Goal: Task Accomplishment & Management: Complete application form

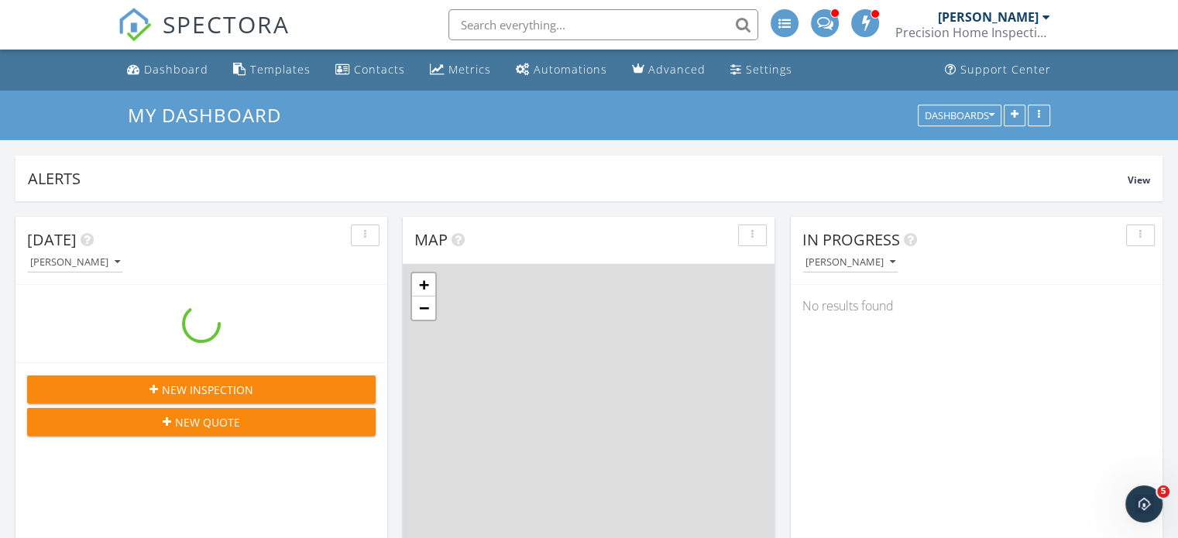
scroll to position [1434, 1202]
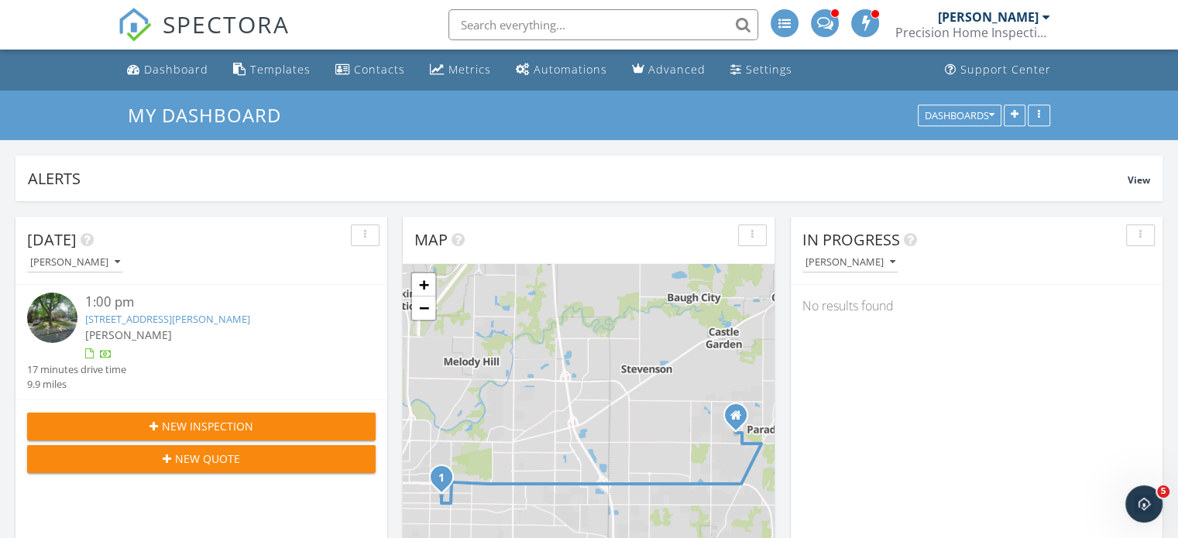
click at [500, 21] on input "text" at bounding box center [603, 24] width 310 height 31
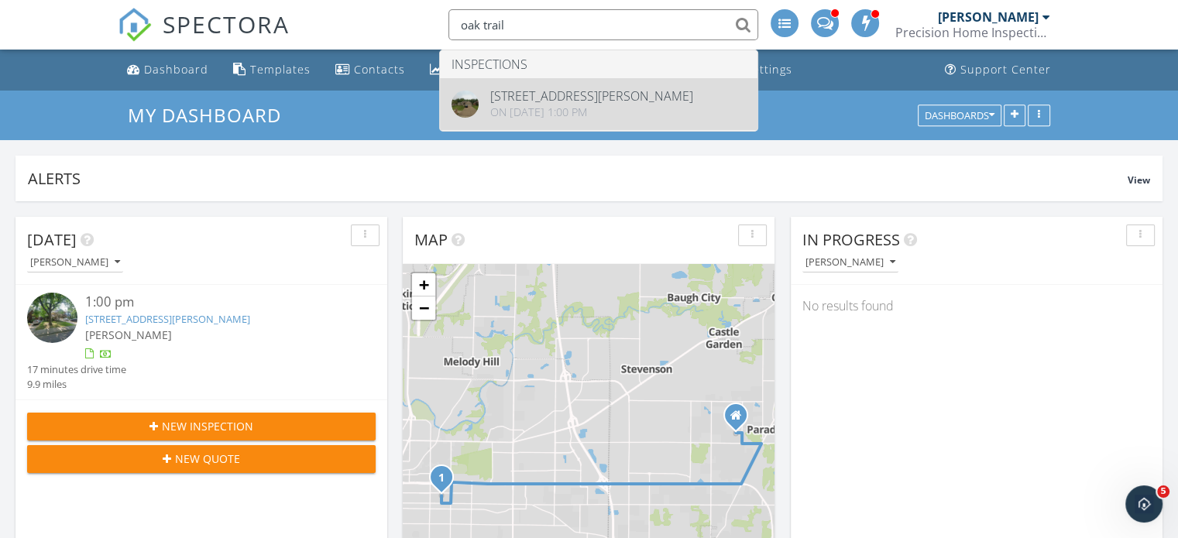
type input "oak trail"
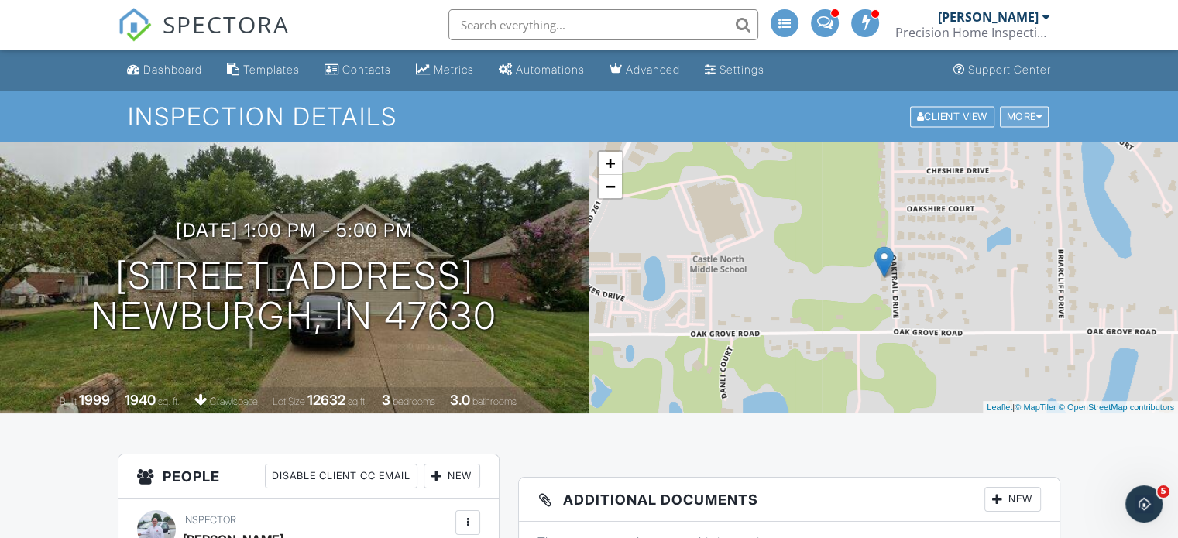
click at [1032, 118] on div "More" at bounding box center [1025, 116] width 50 height 21
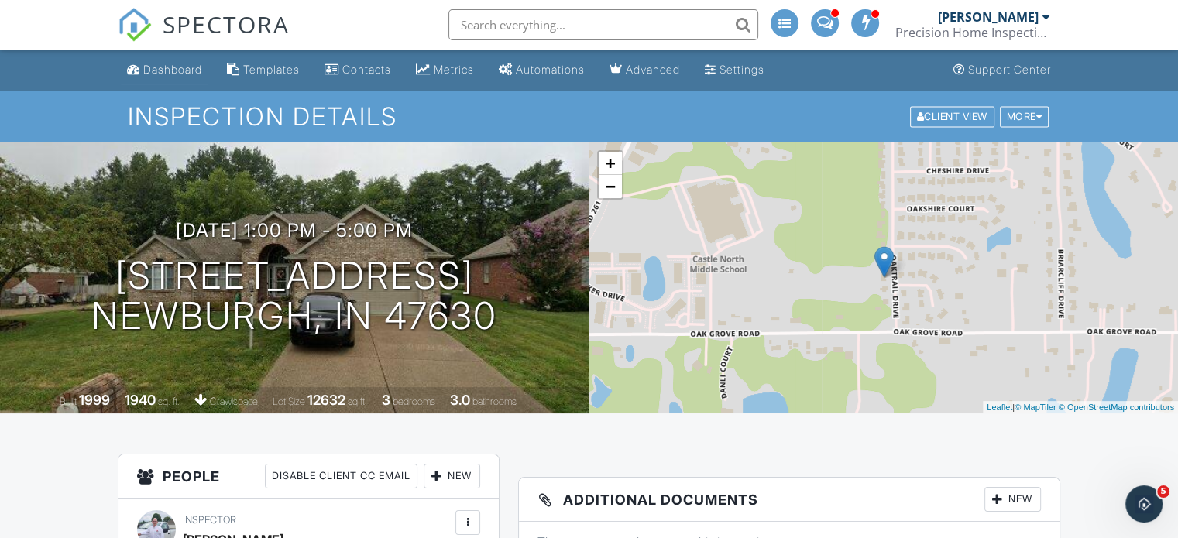
click at [168, 77] on link "Dashboard" at bounding box center [165, 70] width 88 height 29
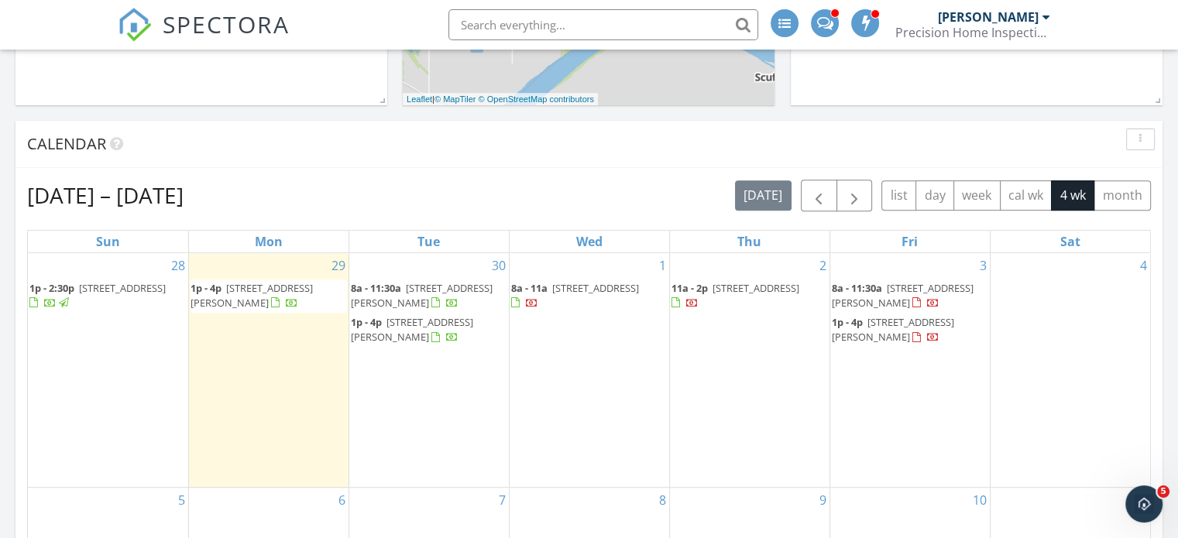
scroll to position [564, 0]
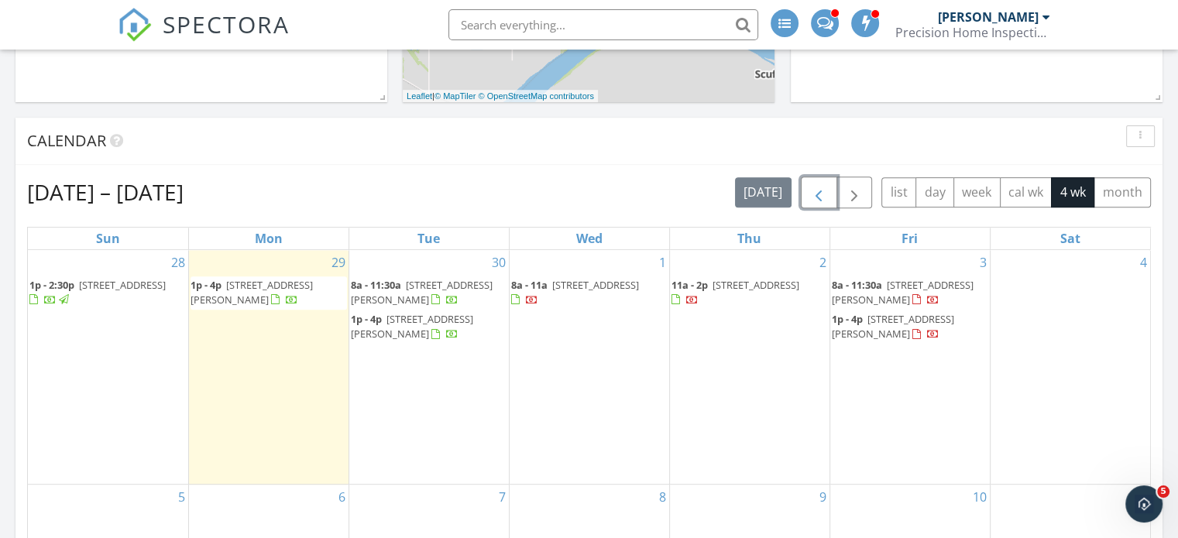
click at [821, 192] on span "button" at bounding box center [818, 193] width 19 height 19
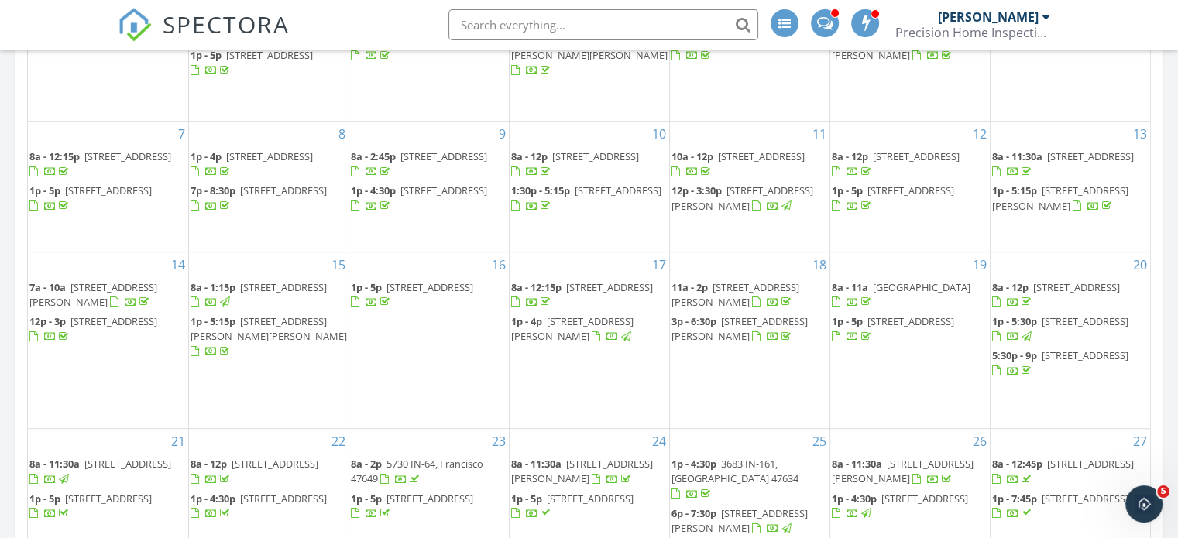
scroll to position [844, 0]
click at [418, 287] on span "2933 Oak Trail Dr, Newburgh 47630" at bounding box center [429, 286] width 87 height 14
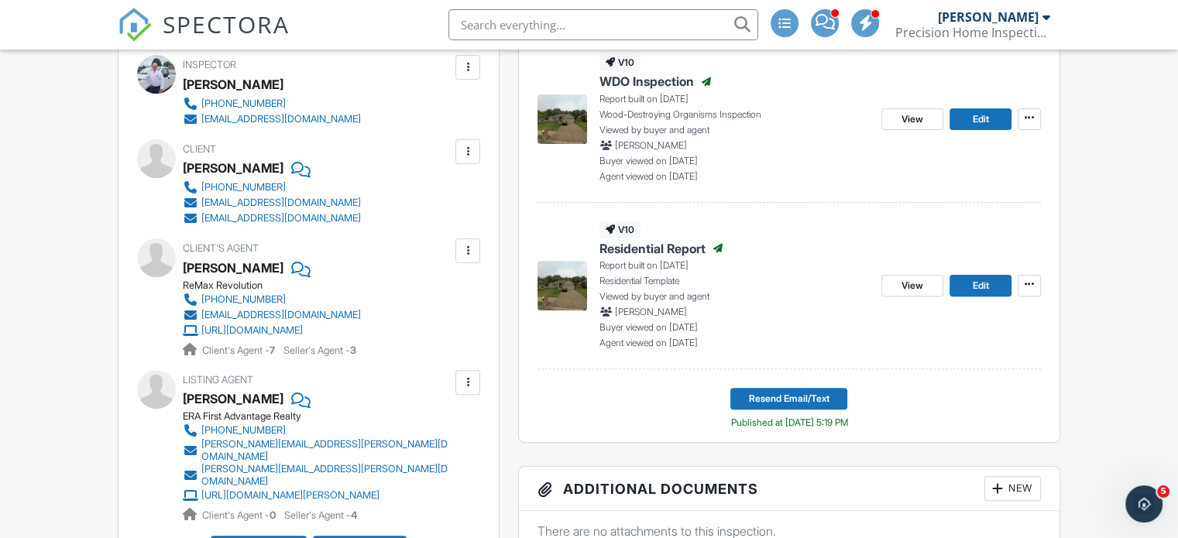
scroll to position [463, 0]
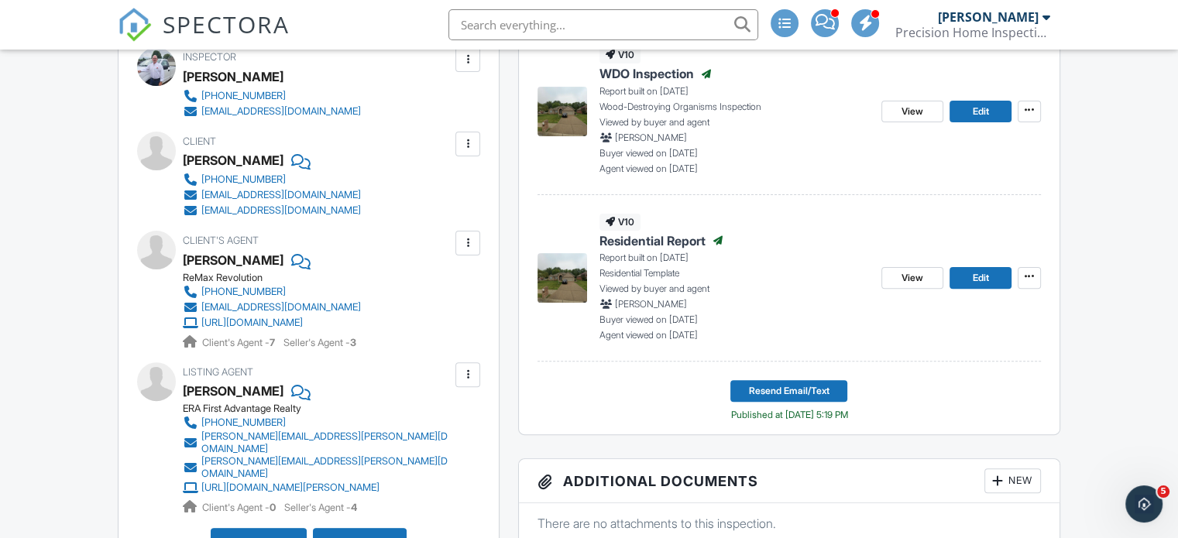
click at [660, 239] on span "Residential Report" at bounding box center [652, 240] width 106 height 17
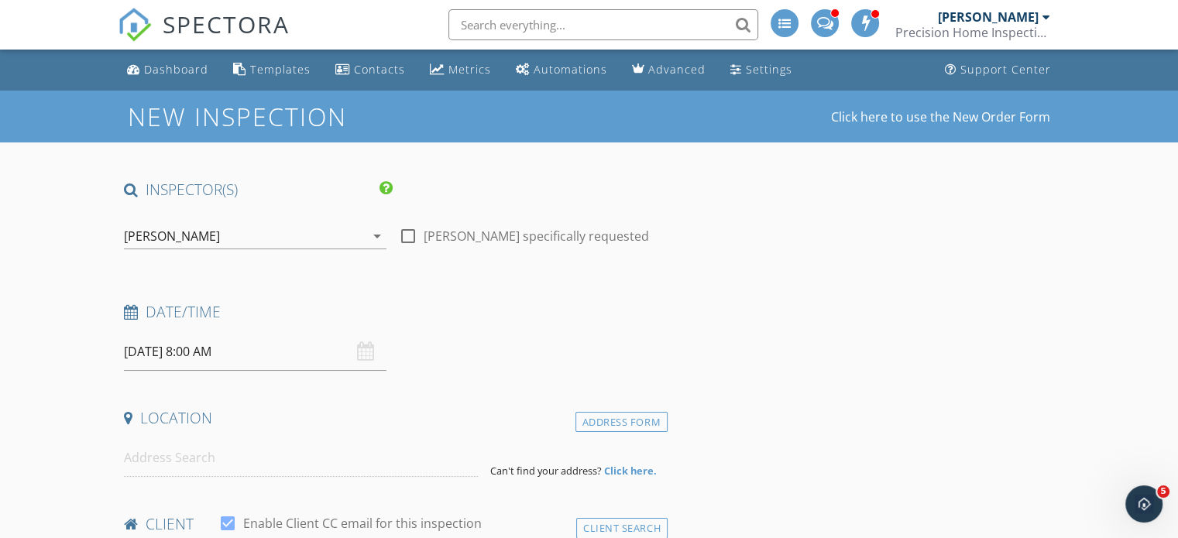
type input "Oleksander"
type input "Mayatski"
type input "[EMAIL_ADDRESS][DOMAIN_NAME]"
type input "[PHONE_NUMBER]"
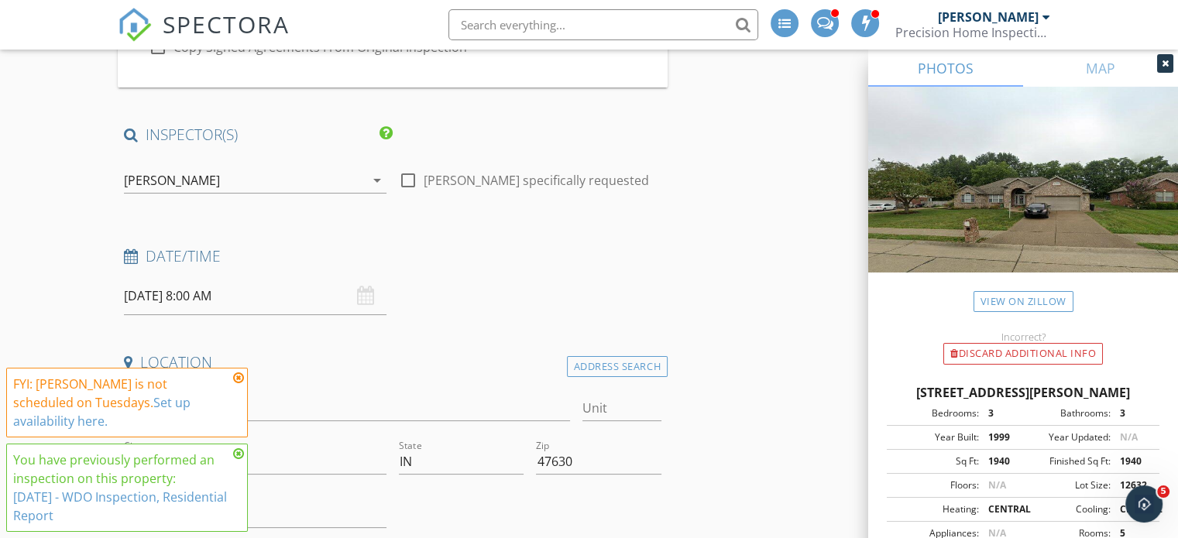
scroll to position [244, 0]
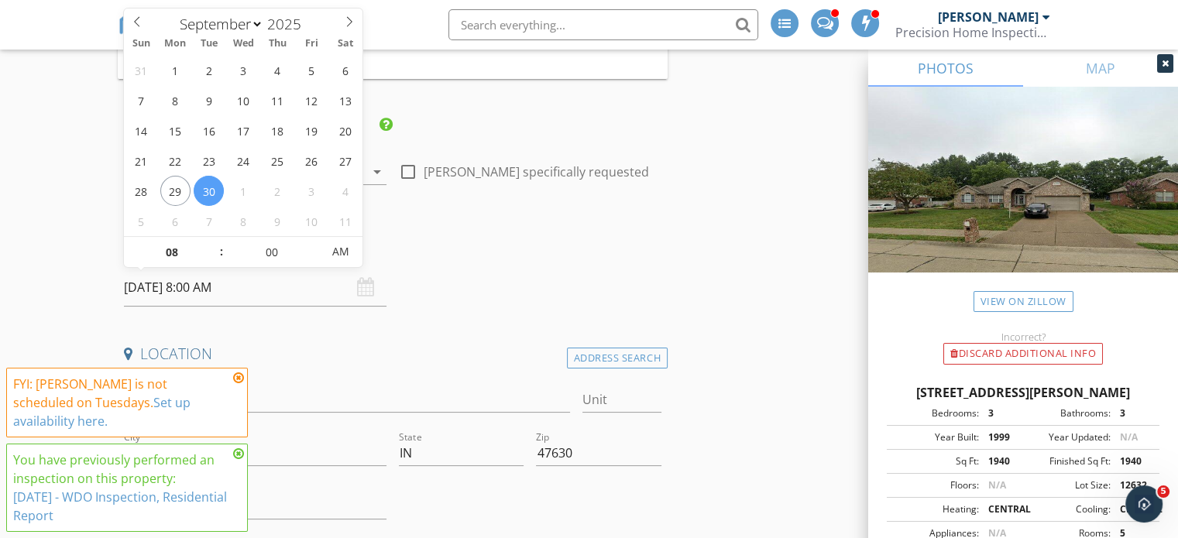
click at [169, 289] on input "09/30/2025 8:00 AM" at bounding box center [255, 288] width 263 height 38
select select "9"
type input "10/02/2025 8:00 AM"
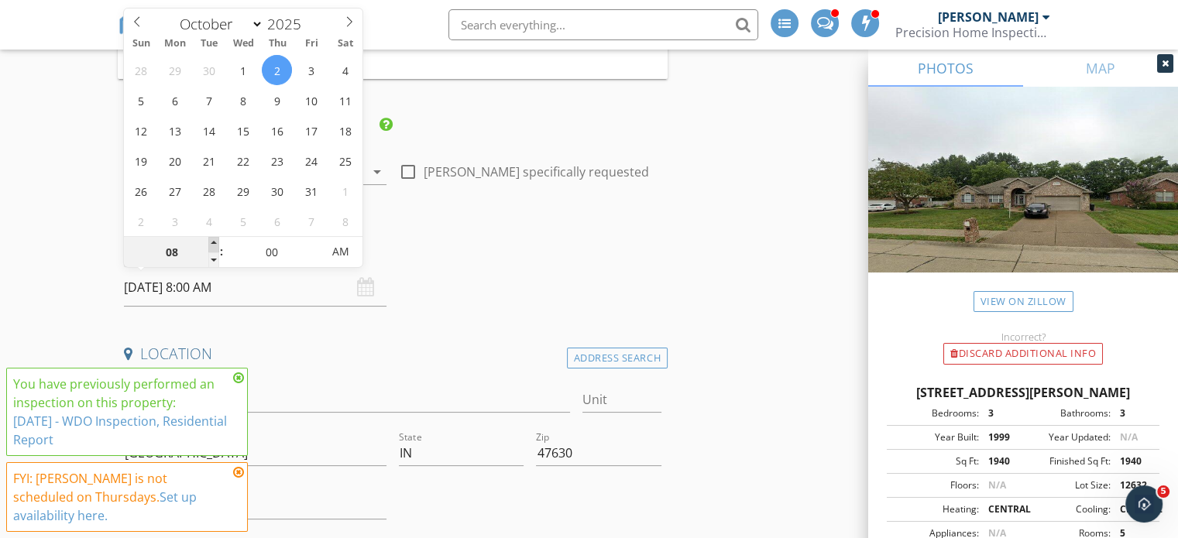
type input "09"
type input "10/02/2025 9:00 AM"
click at [214, 243] on span at bounding box center [213, 244] width 11 height 15
type input "10"
type input "10/02/2025 10:00 AM"
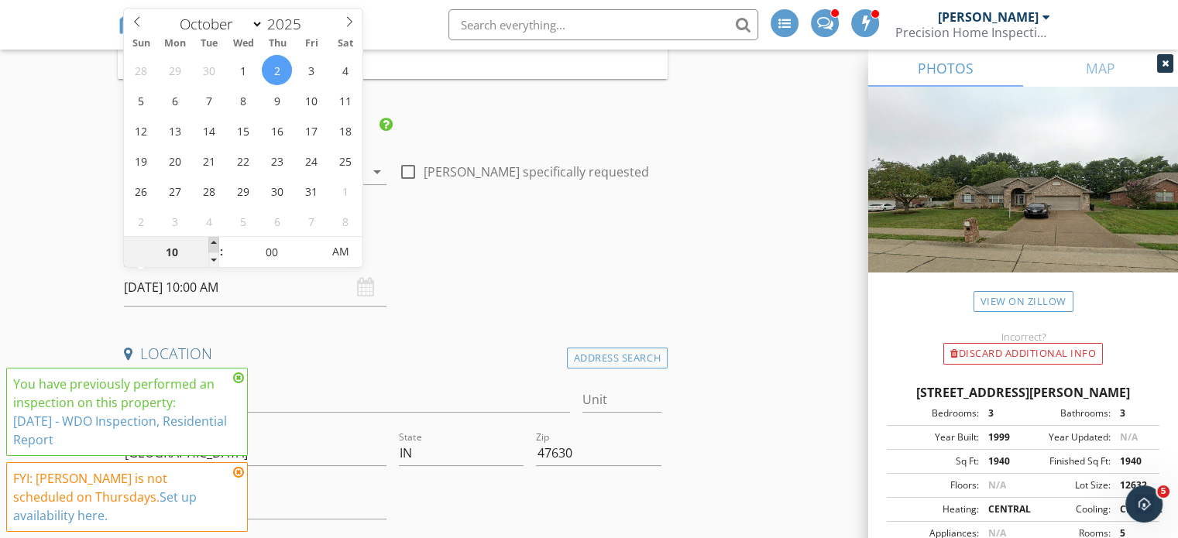
click at [214, 243] on span at bounding box center [213, 244] width 11 height 15
type input "11"
type input "10/02/2025 11:00 AM"
click at [214, 243] on span at bounding box center [213, 244] width 11 height 15
type input "12"
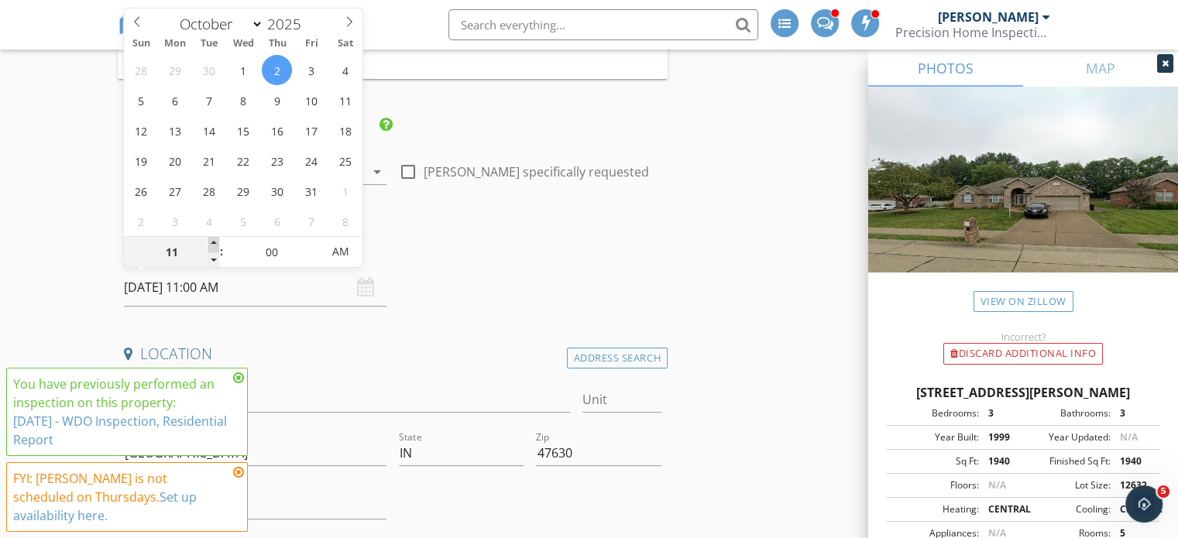
type input "10/02/2025 12:00 PM"
click at [214, 243] on span at bounding box center [213, 244] width 11 height 15
type input "01"
type input "10/02/2025 1:00 PM"
click at [214, 243] on span at bounding box center [213, 244] width 11 height 15
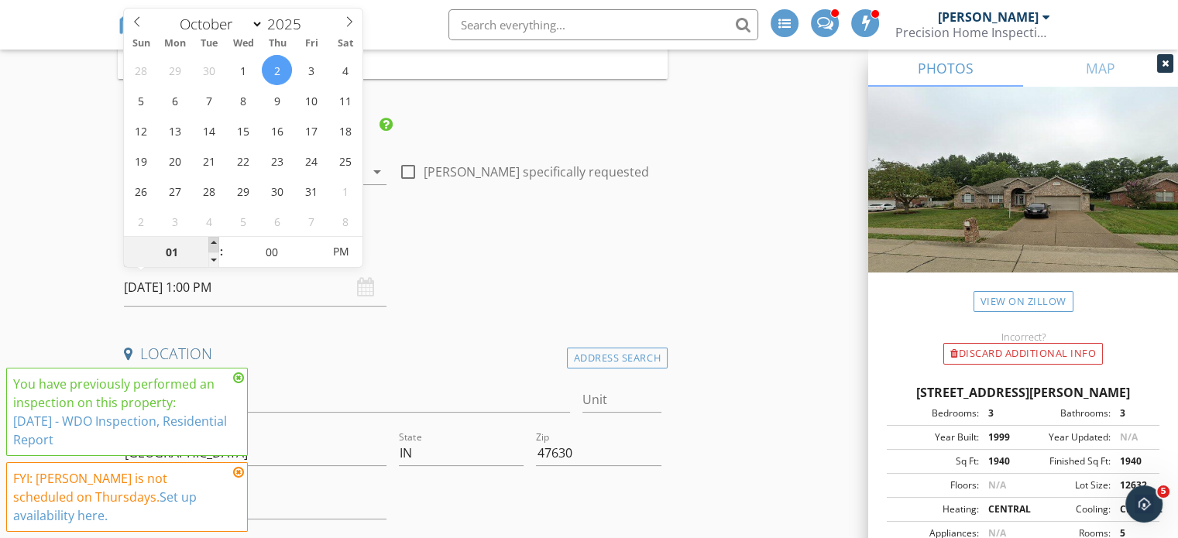
type input "02"
type input "10/02/2025 2:00 PM"
click at [214, 243] on span at bounding box center [213, 244] width 11 height 15
type input "03"
type input "10/02/2025 3:00 PM"
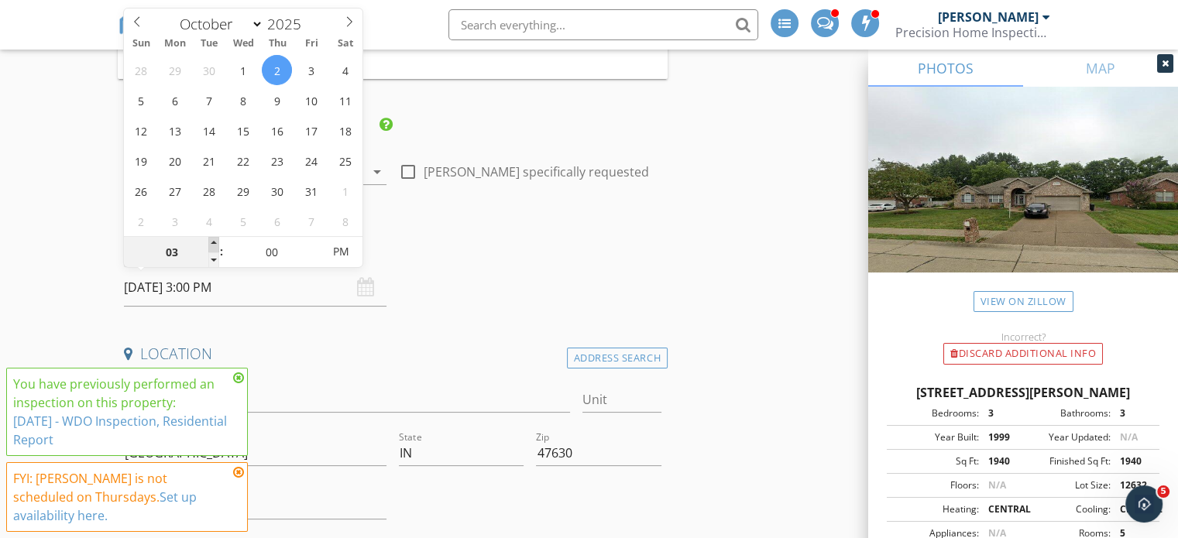
click at [214, 243] on span at bounding box center [213, 244] width 11 height 15
type input "05"
type input "10/02/2025 3:05 PM"
click at [313, 240] on span at bounding box center [314, 244] width 11 height 15
type input "10"
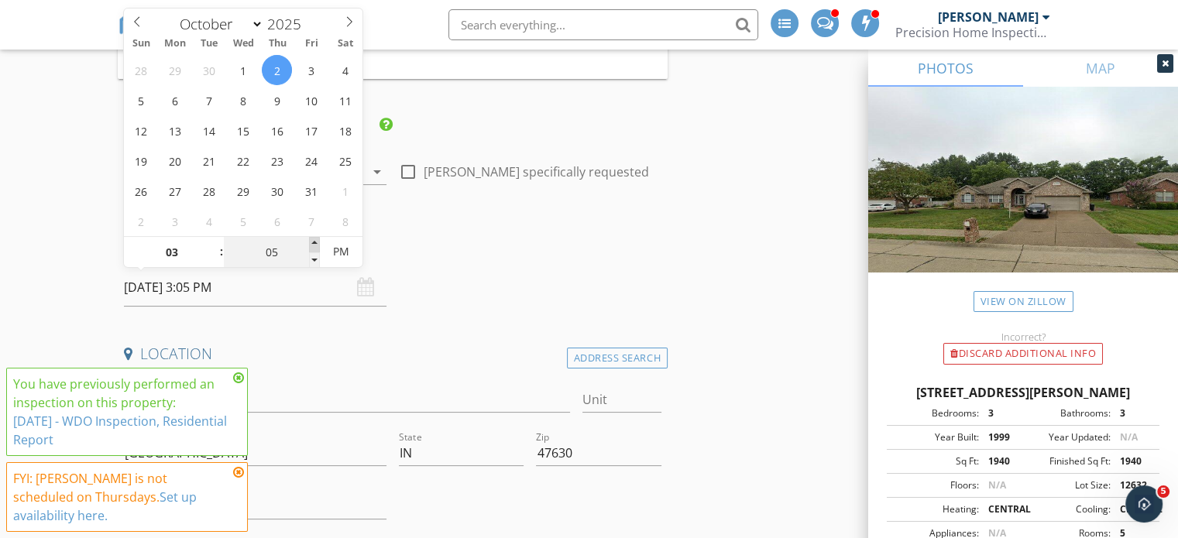
type input "10/02/2025 3:10 PM"
click at [313, 240] on span at bounding box center [314, 244] width 11 height 15
type input "15"
type input "10/02/2025 3:15 PM"
click at [313, 240] on span at bounding box center [314, 244] width 11 height 15
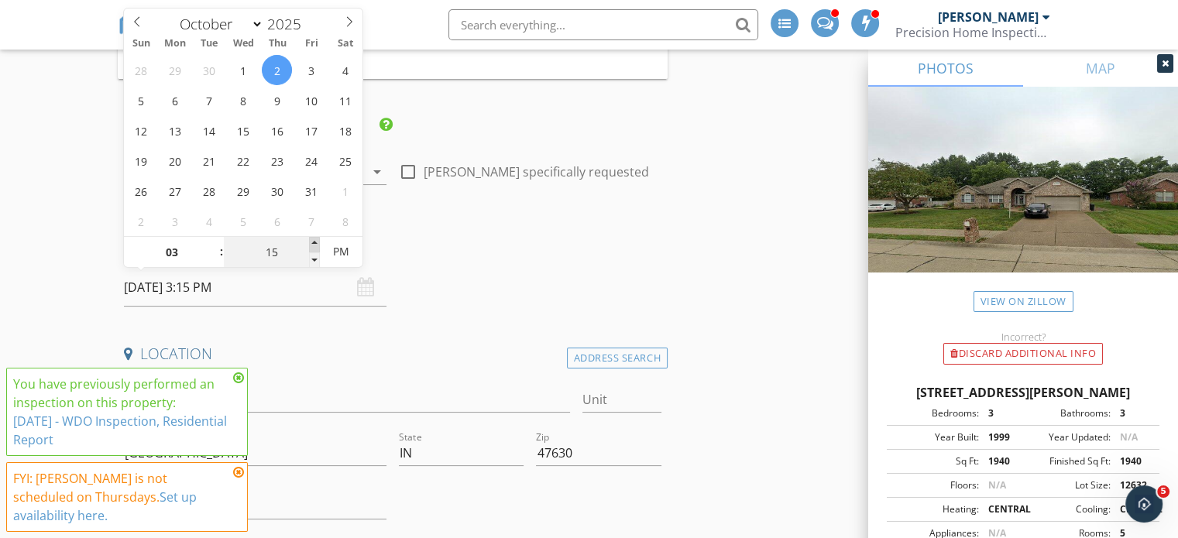
type input "20"
type input "10/02/2025 3:20 PM"
click at [313, 240] on span at bounding box center [314, 244] width 11 height 15
type input "25"
type input "10/02/2025 3:25 PM"
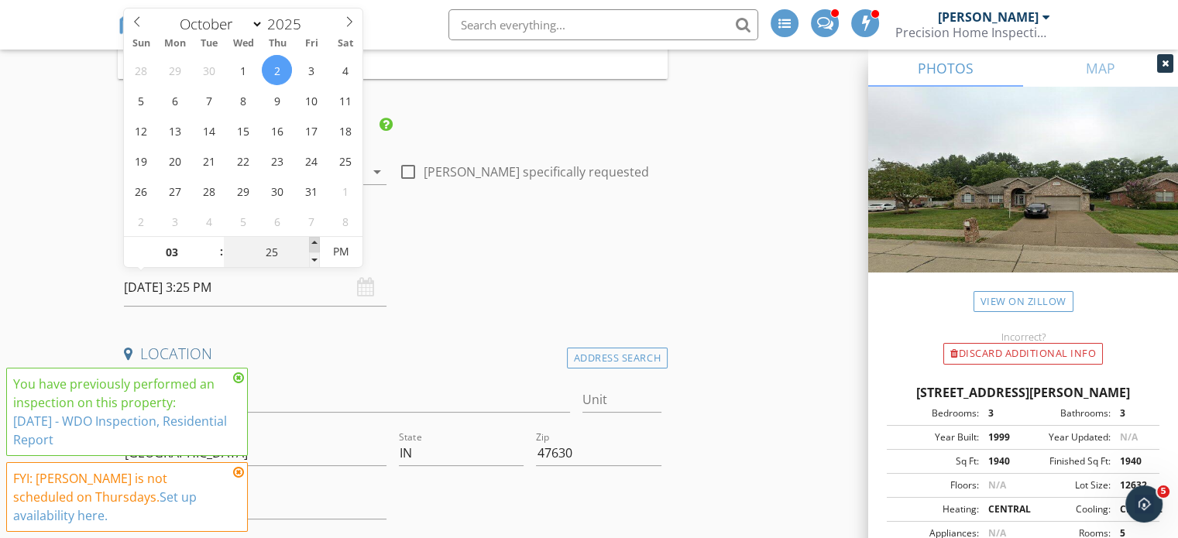
click at [313, 240] on span at bounding box center [314, 244] width 11 height 15
type input "30"
type input "10/02/2025 3:30 PM"
click at [313, 240] on span at bounding box center [314, 244] width 11 height 15
type input "35"
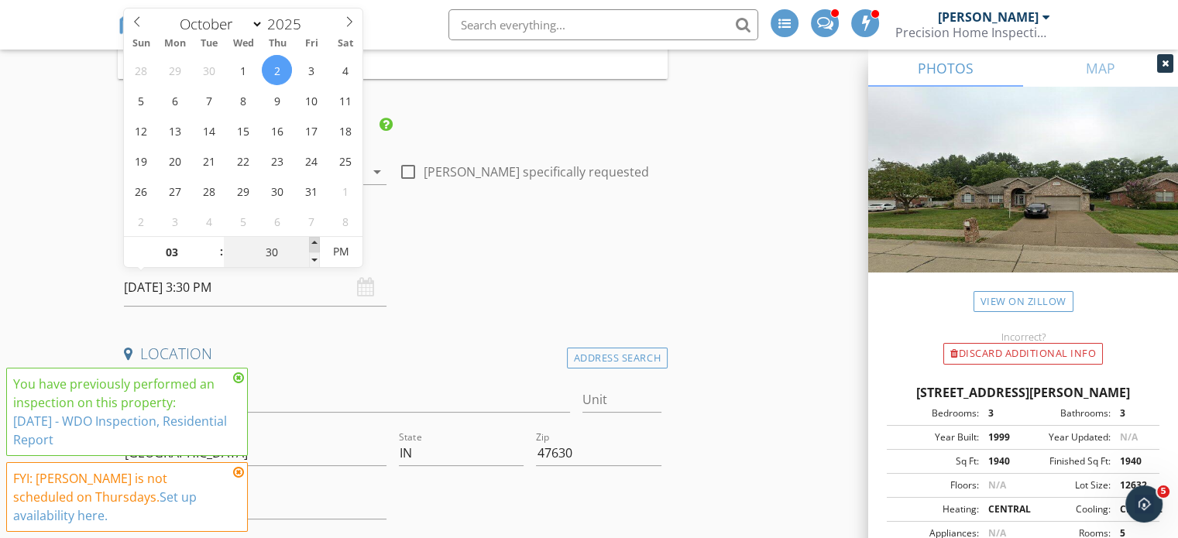
type input "10/02/2025 3:35 PM"
click at [313, 240] on span at bounding box center [314, 244] width 11 height 15
type input "40"
type input "10/02/2025 3:40 PM"
click at [313, 240] on span at bounding box center [314, 244] width 11 height 15
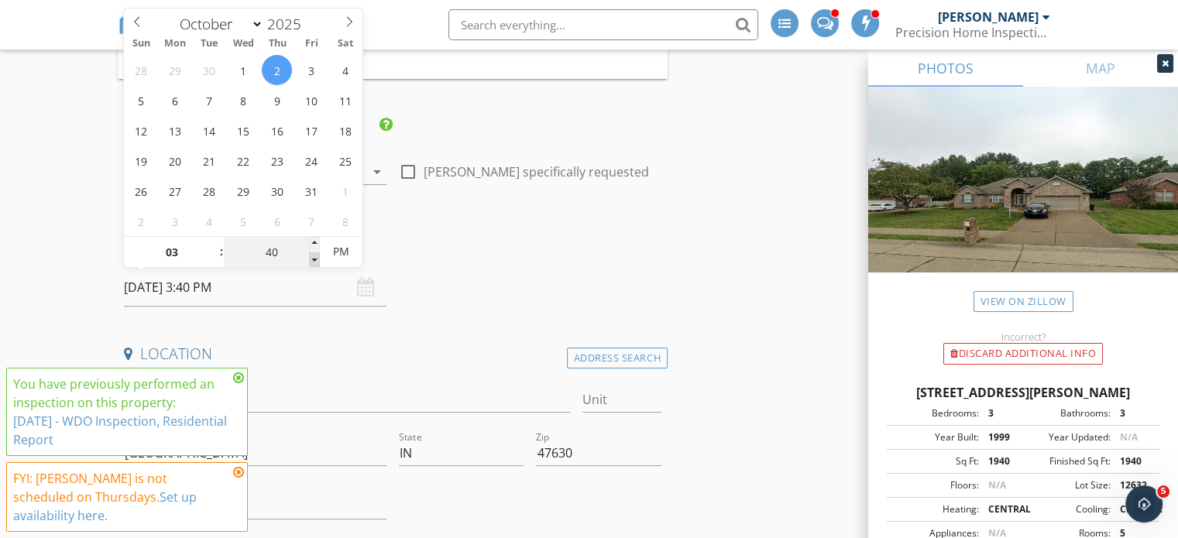
type input "35"
type input "10/02/2025 3:35 PM"
click at [315, 256] on span at bounding box center [314, 259] width 11 height 15
type input "30"
type input "10/02/2025 3:30 PM"
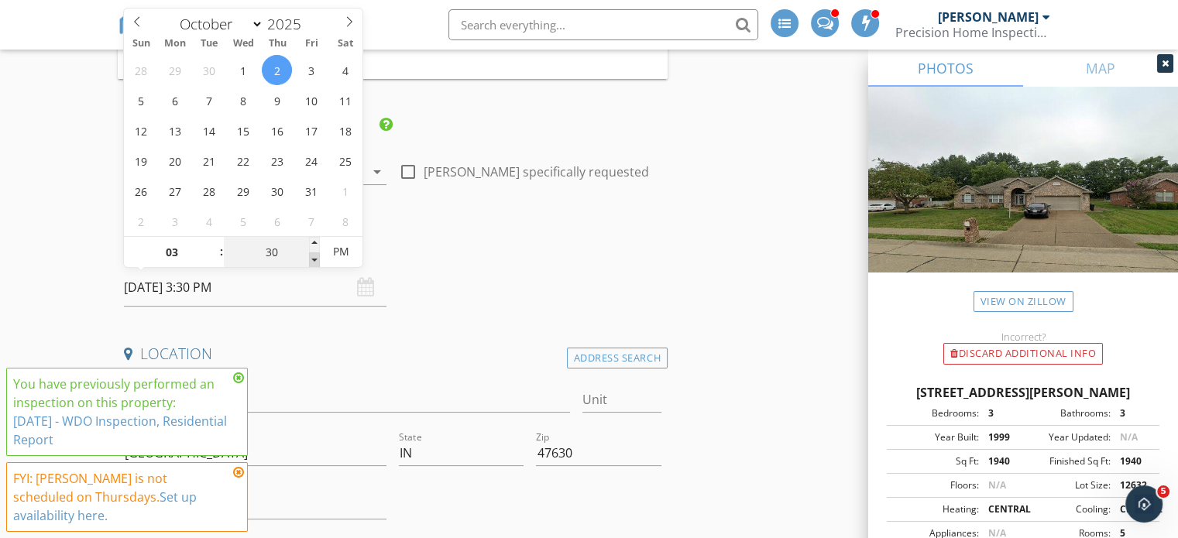
click at [315, 256] on span at bounding box center [314, 259] width 11 height 15
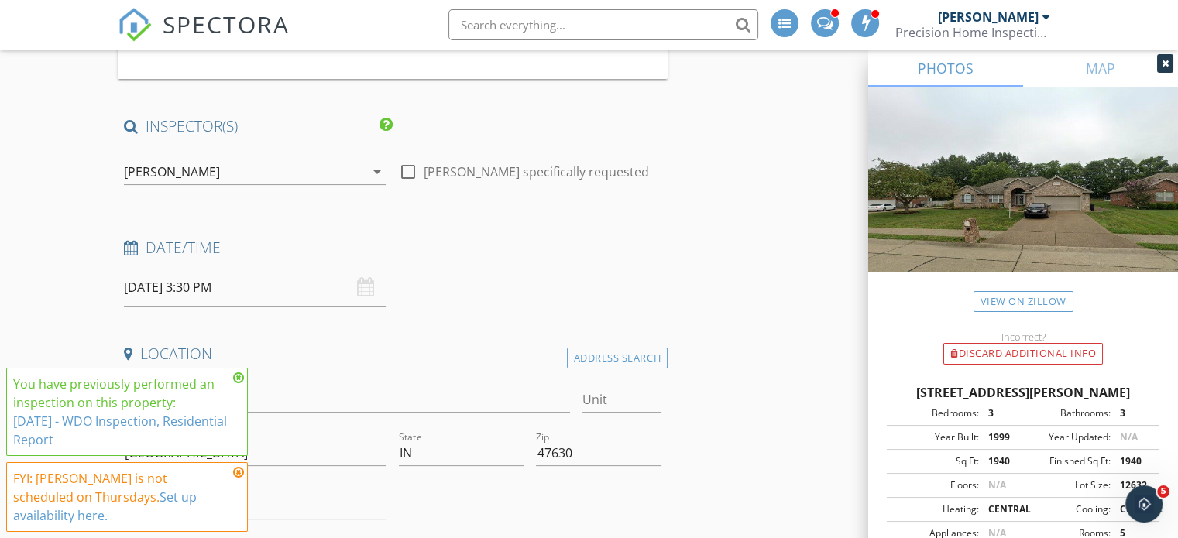
click at [442, 252] on h4 "Date/Time" at bounding box center [392, 248] width 537 height 20
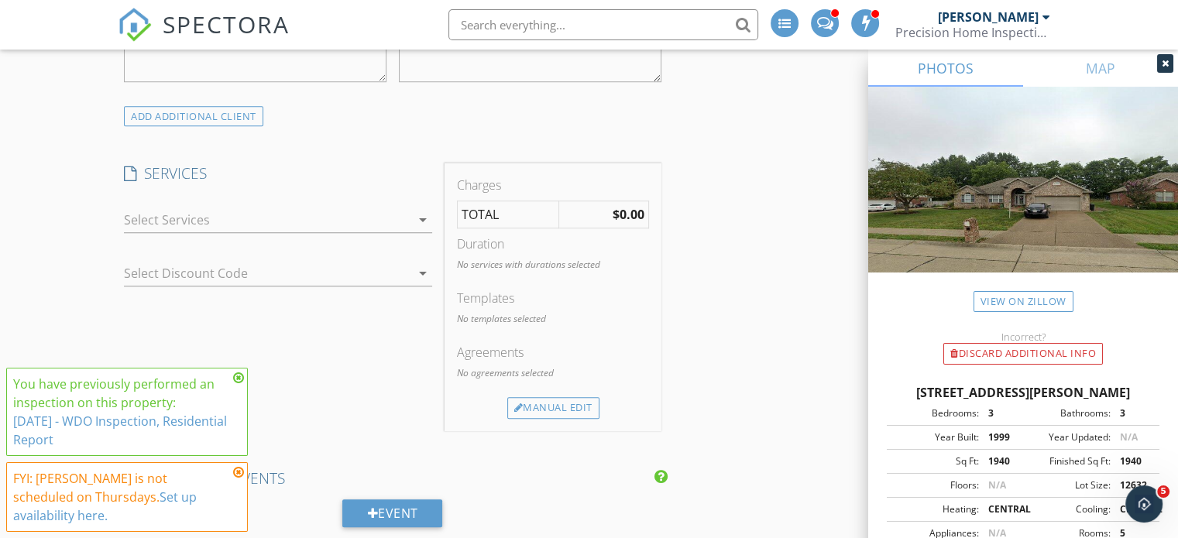
scroll to position [1296, 0]
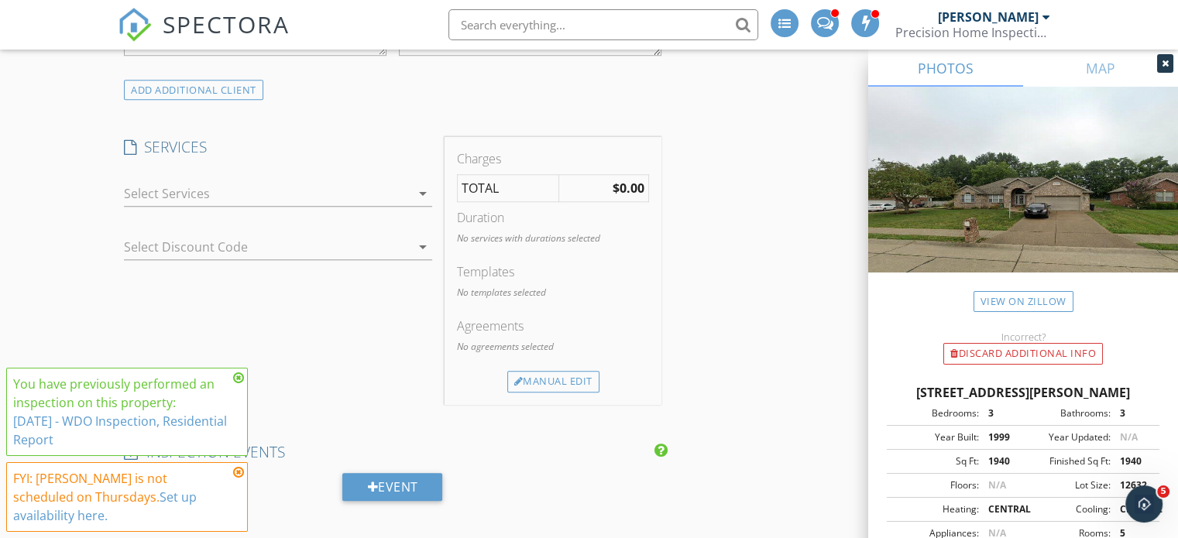
click at [260, 191] on div at bounding box center [267, 193] width 287 height 25
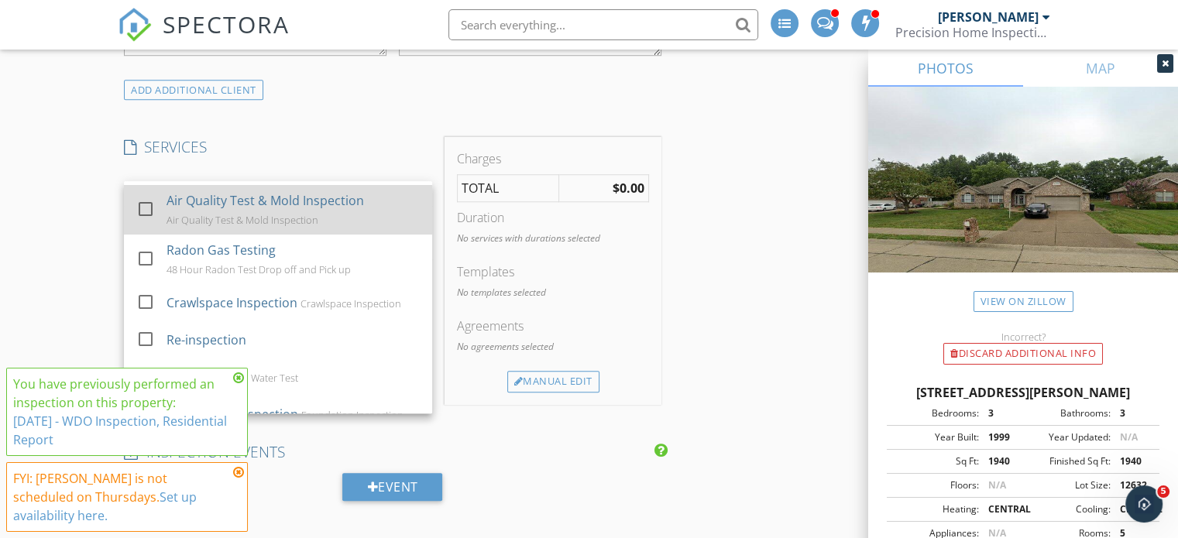
scroll to position [123, 0]
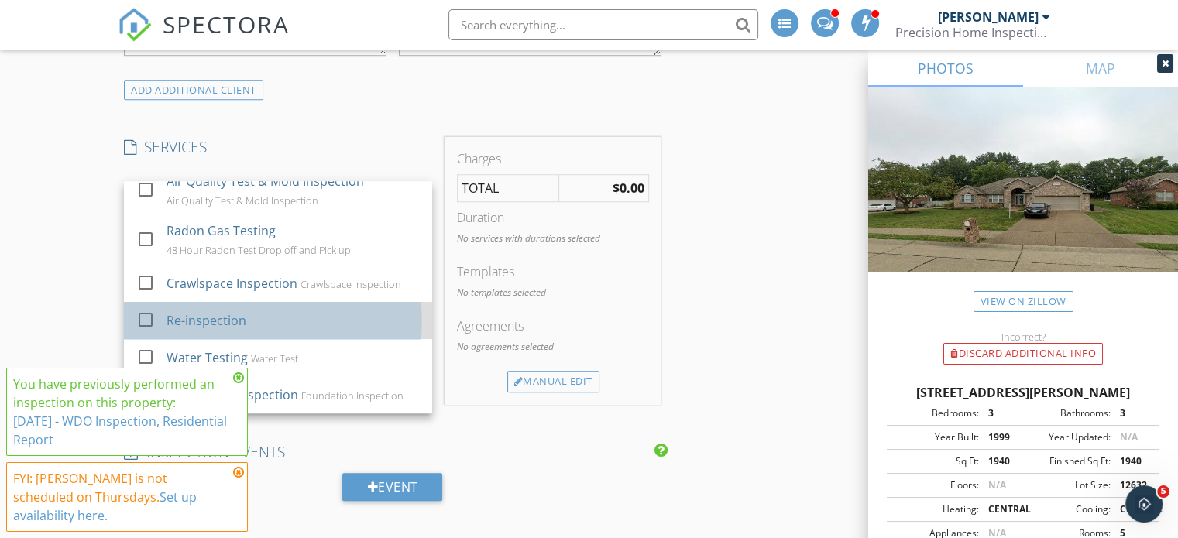
click at [155, 318] on icon "check_box_outline_blank" at bounding box center [145, 319] width 19 height 19
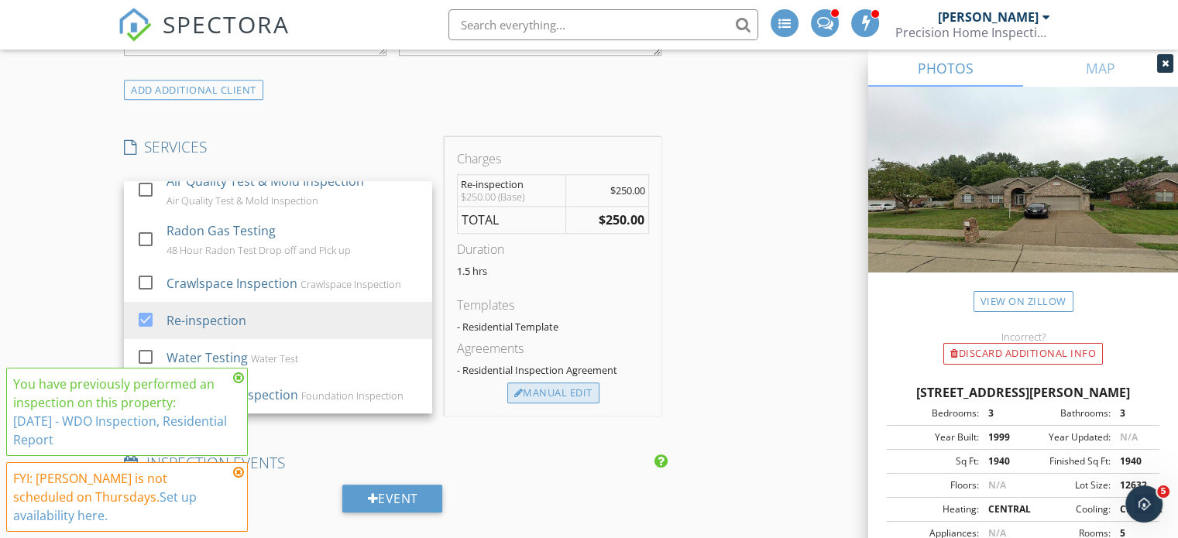
click at [536, 396] on div "Manual Edit" at bounding box center [553, 394] width 92 height 22
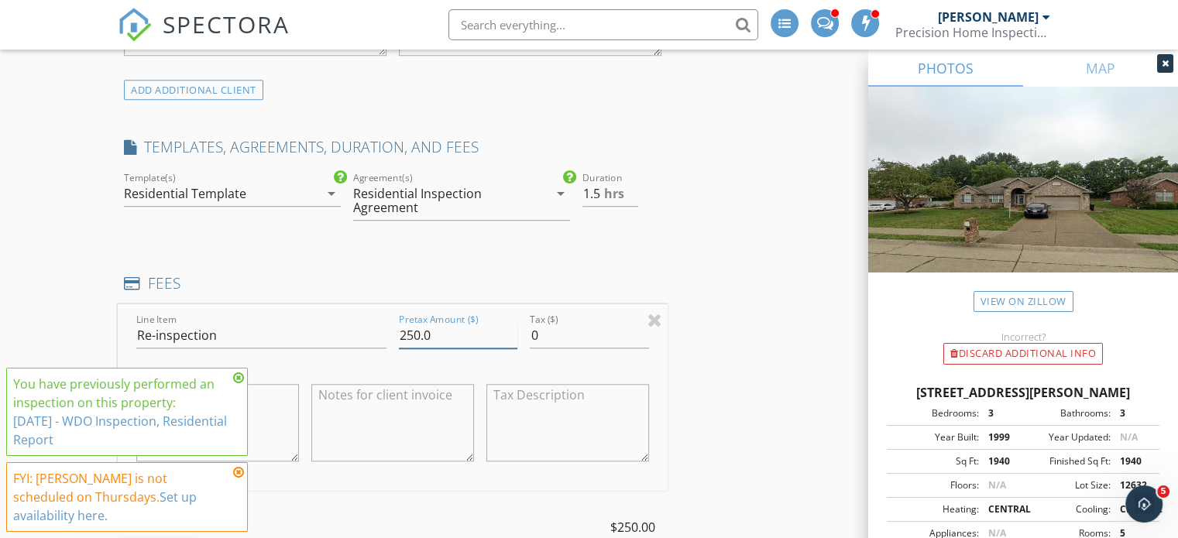
click at [419, 335] on input "250.0" at bounding box center [458, 336] width 118 height 26
type input "240.0"
click at [548, 338] on input "0" at bounding box center [589, 336] width 118 height 26
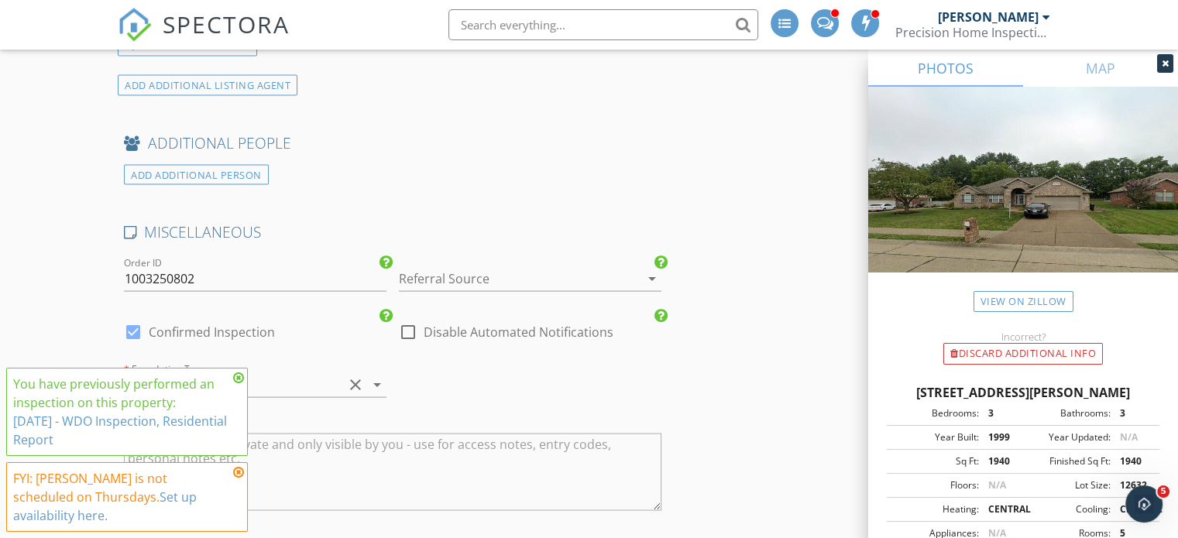
scroll to position [3039, 0]
click at [149, 271] on input "1003250802" at bounding box center [255, 279] width 263 height 26
type input "1002251530"
click at [446, 274] on div at bounding box center [508, 278] width 219 height 25
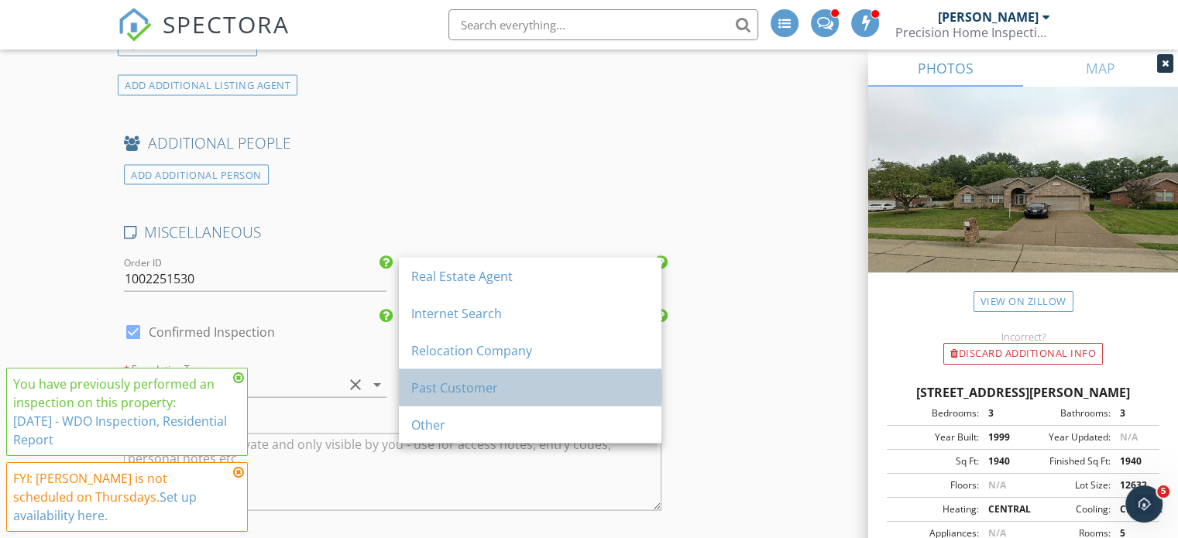
click at [452, 383] on div "Past Customer" at bounding box center [530, 388] width 238 height 19
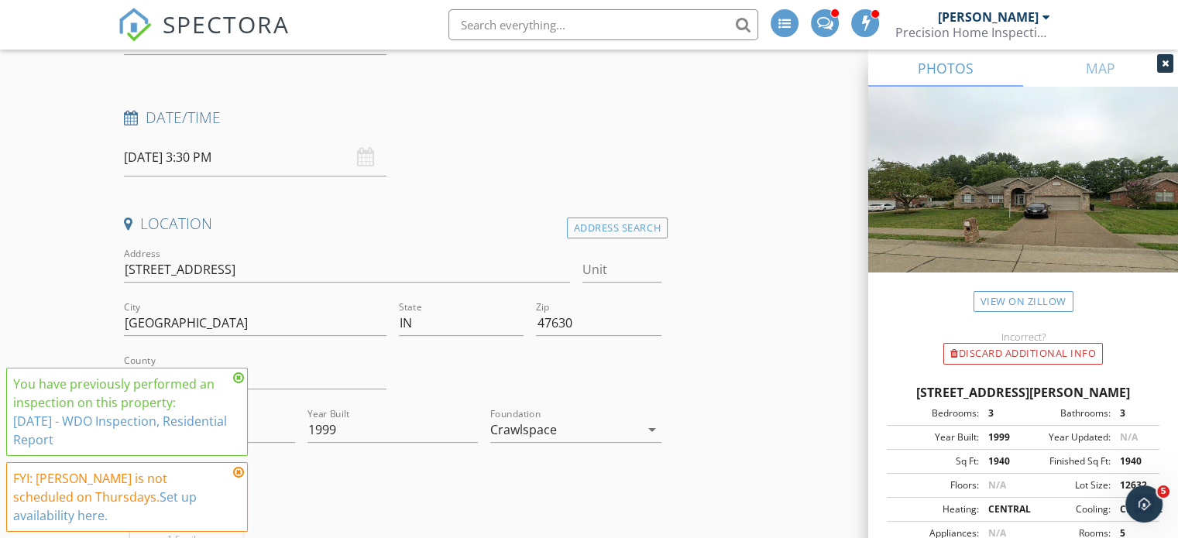
scroll to position [0, 0]
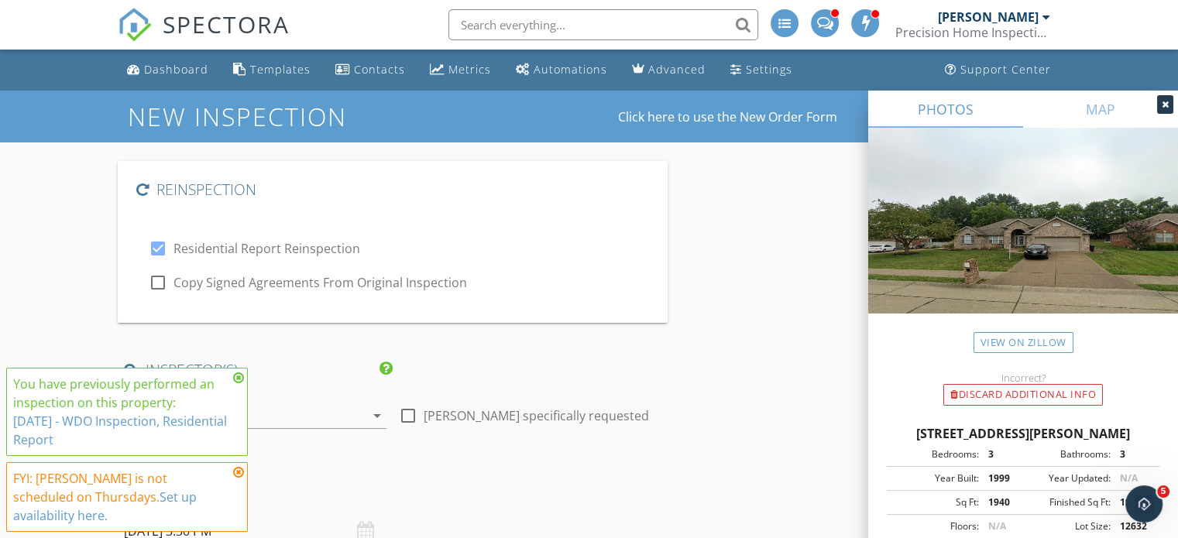
click at [261, 246] on label "Residential Report Reinspection" at bounding box center [266, 248] width 187 height 15
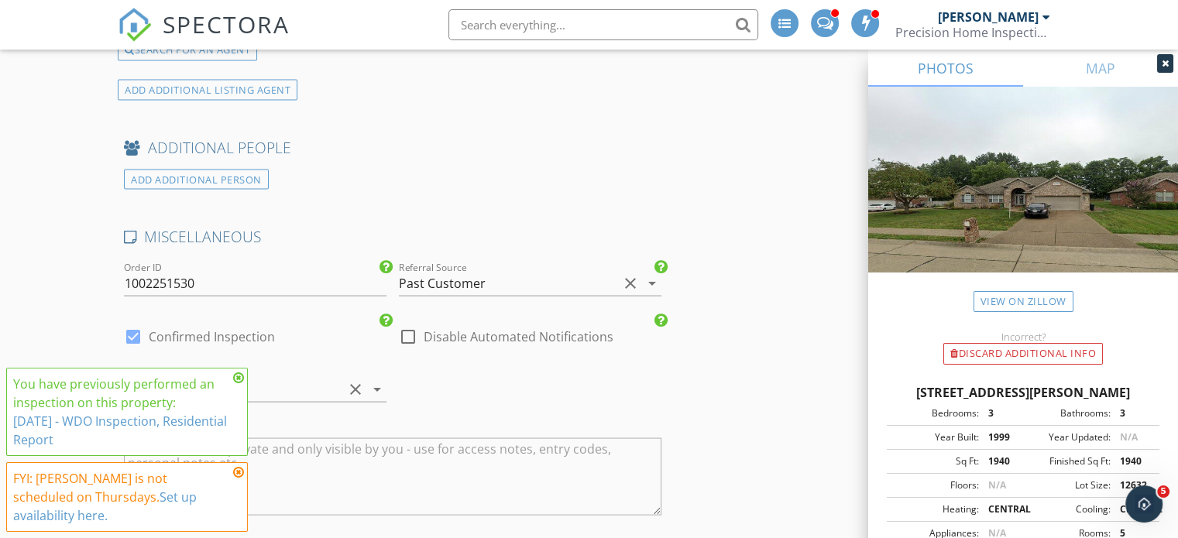
scroll to position [3394, 0]
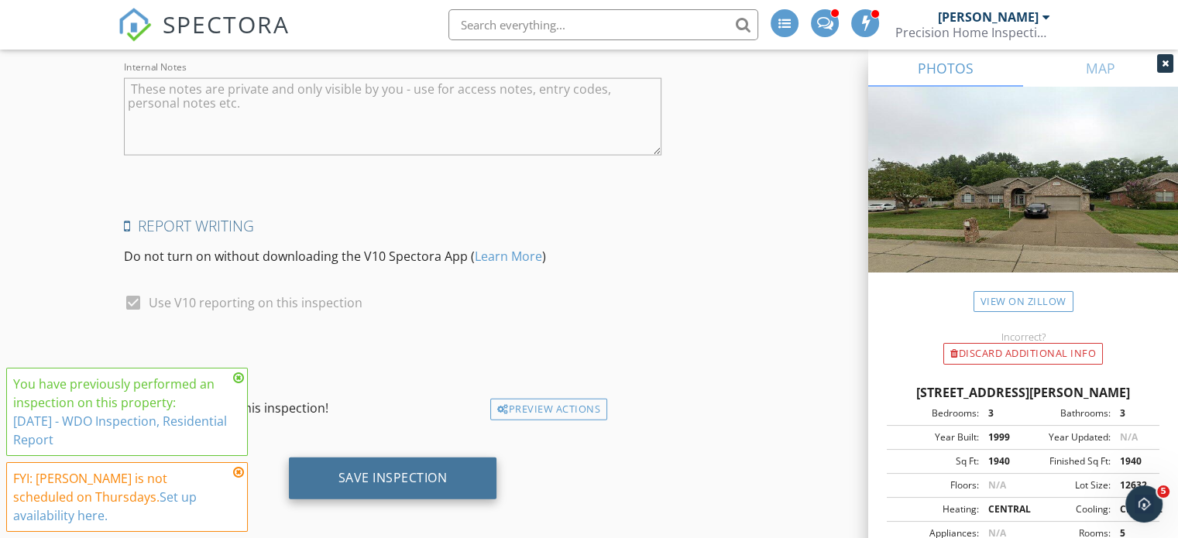
click at [465, 470] on div "Save Inspection" at bounding box center [393, 479] width 208 height 42
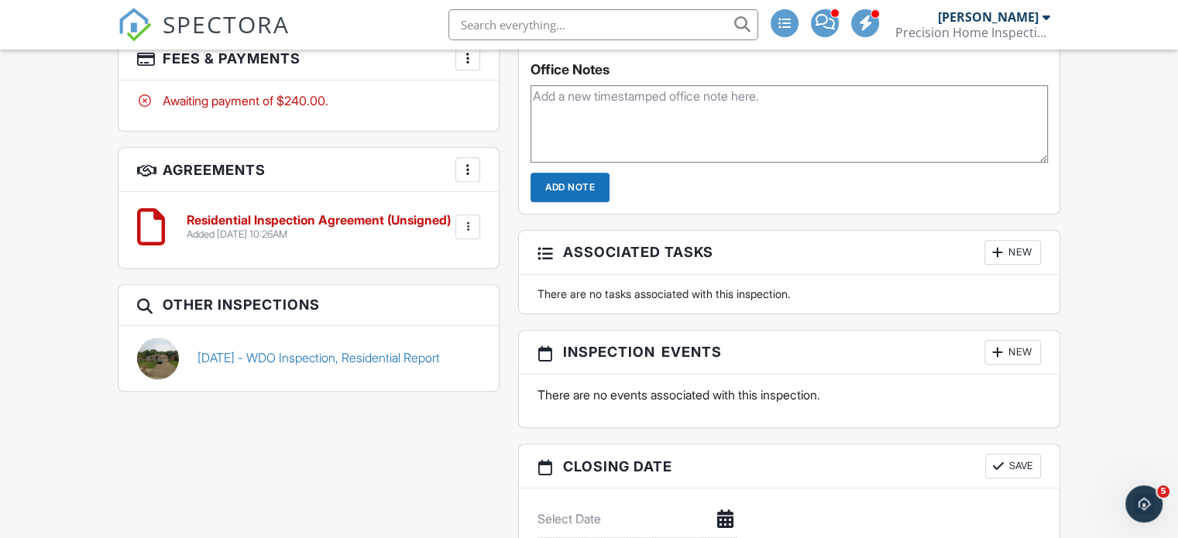
scroll to position [1200, 0]
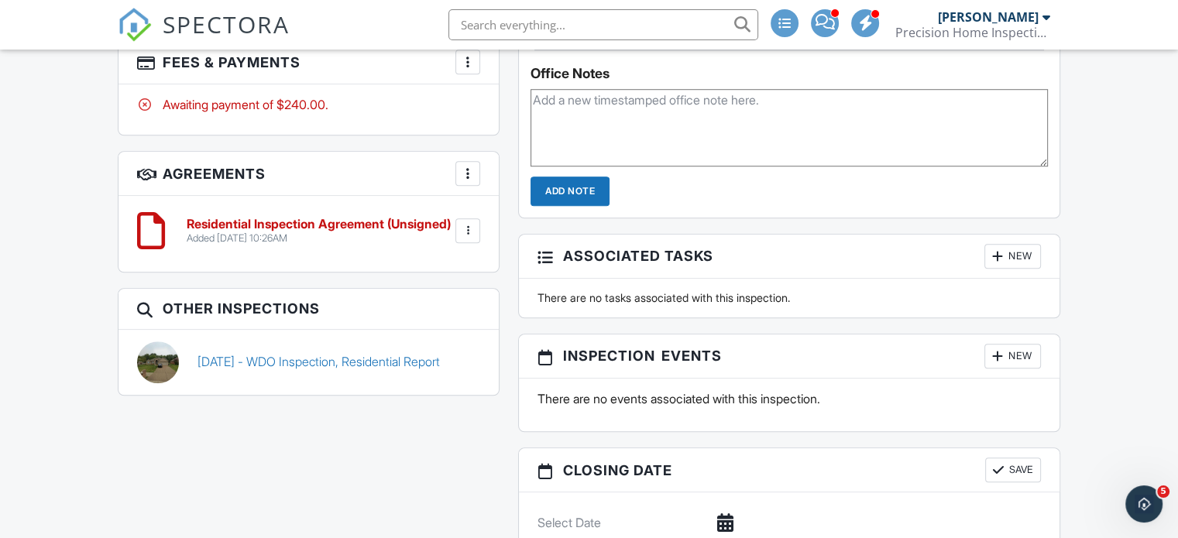
click at [458, 225] on div at bounding box center [467, 230] width 25 height 25
click at [415, 347] on li "Delete" at bounding box center [427, 350] width 88 height 39
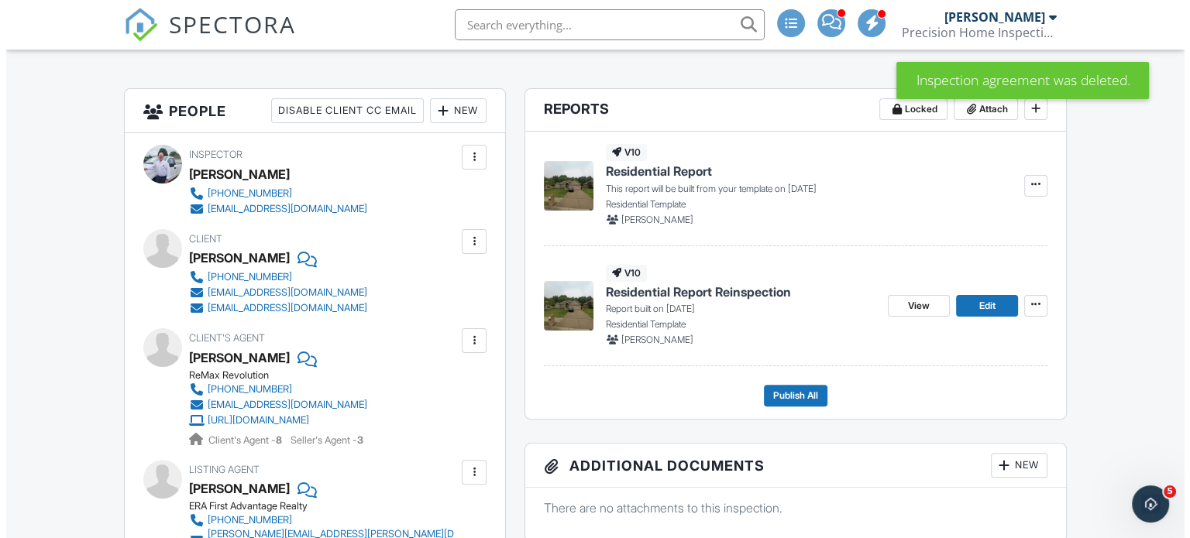
scroll to position [370, 0]
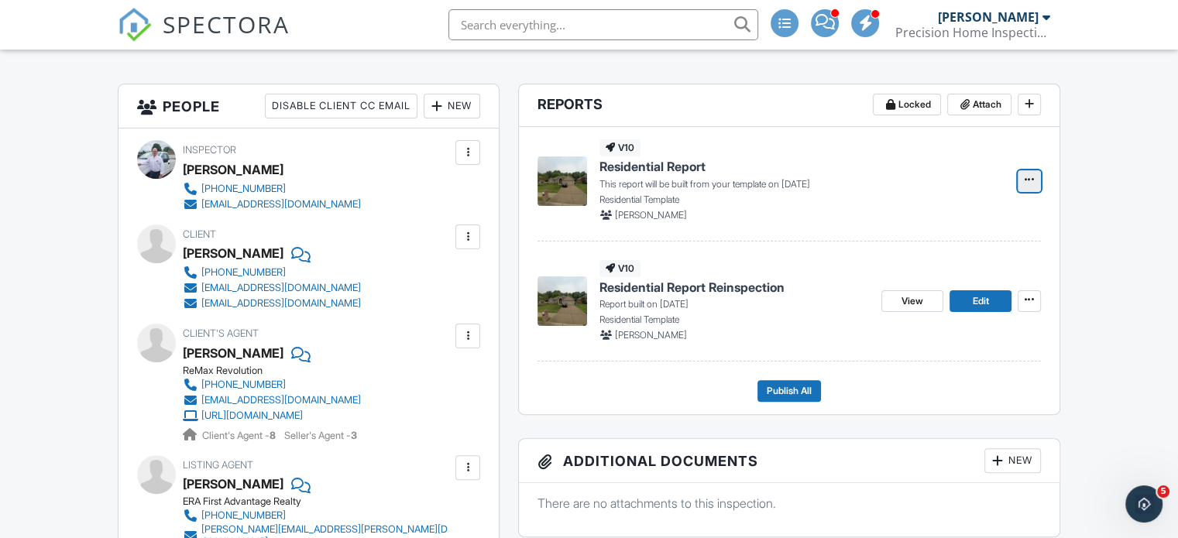
click at [1029, 177] on icon at bounding box center [1029, 179] width 9 height 11
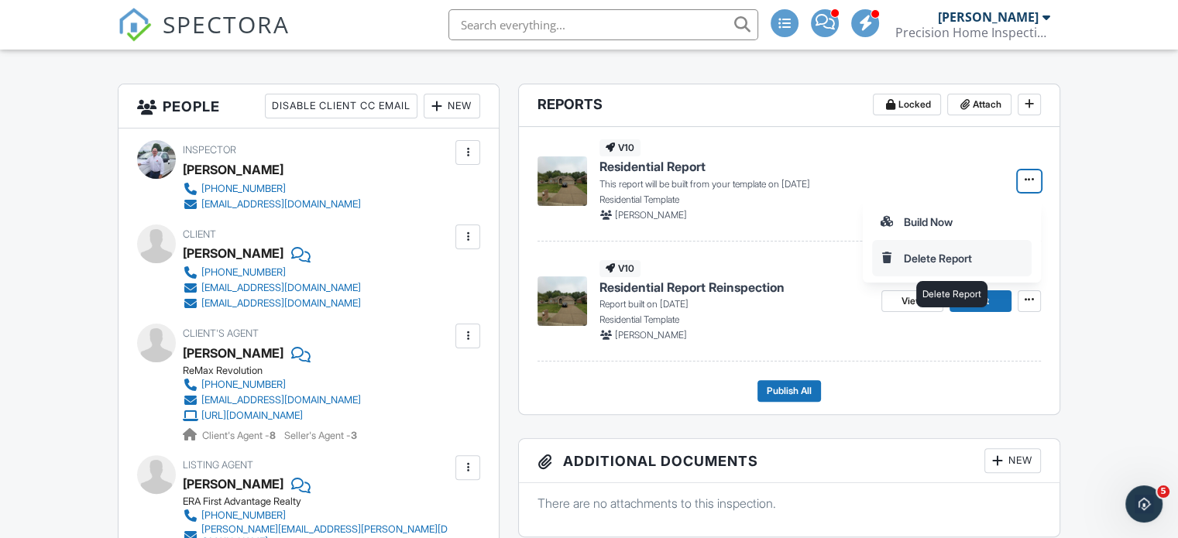
click at [917, 253] on input "Delete Report" at bounding box center [952, 258] width 158 height 35
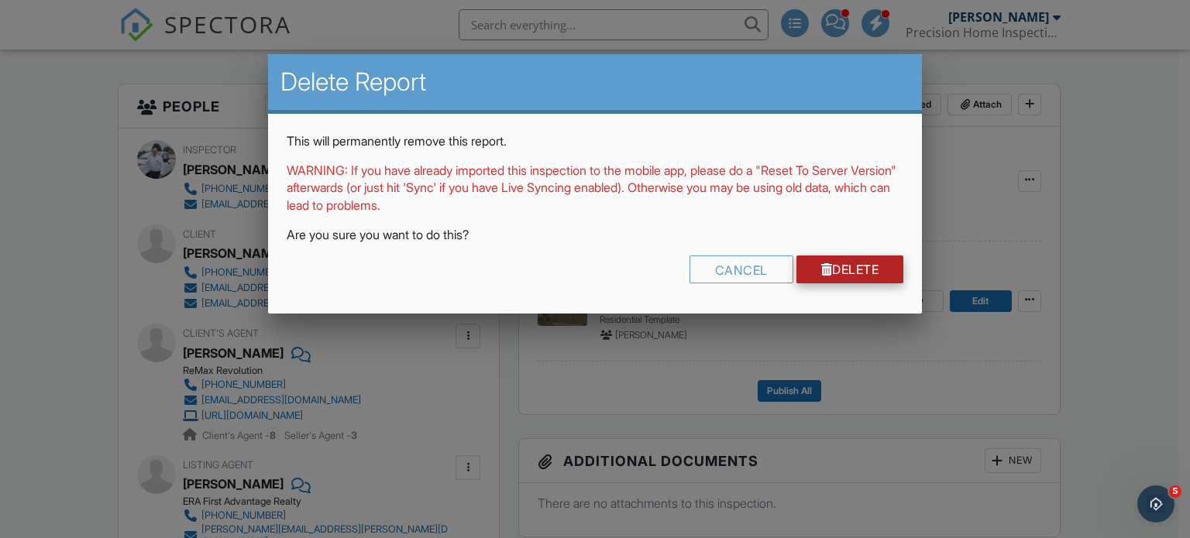
click at [840, 272] on link "Delete" at bounding box center [850, 270] width 108 height 28
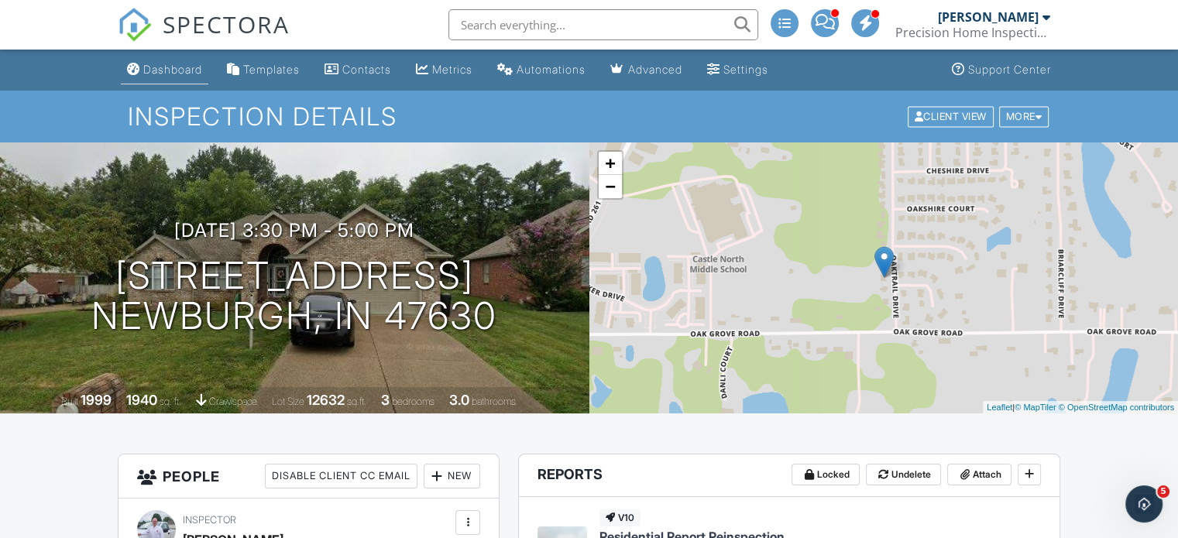
click at [179, 74] on div "Dashboard" at bounding box center [172, 69] width 59 height 13
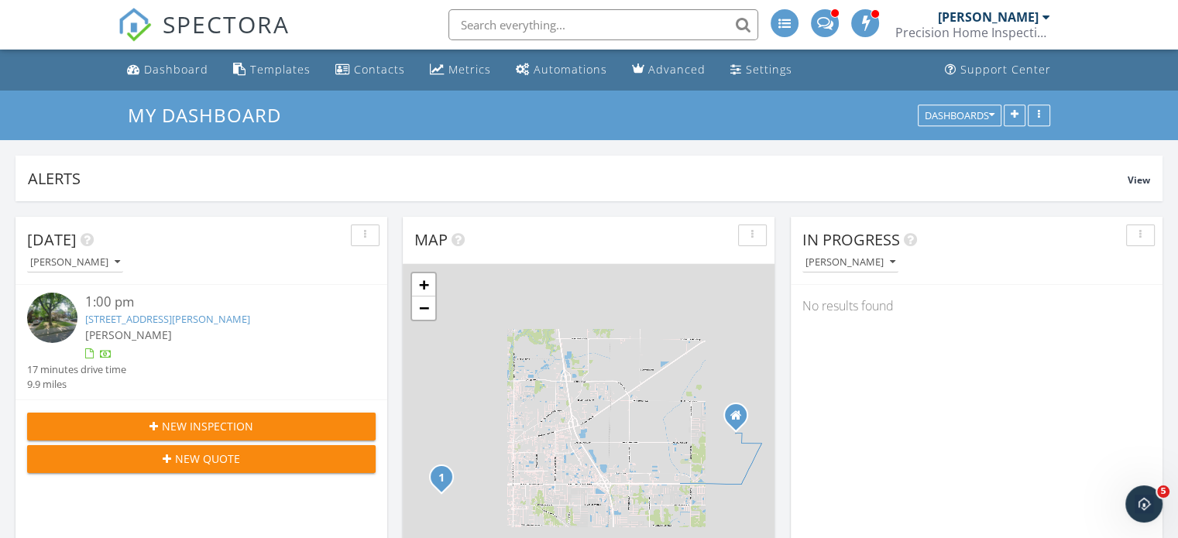
click at [544, 26] on input "text" at bounding box center [603, 24] width 310 height 31
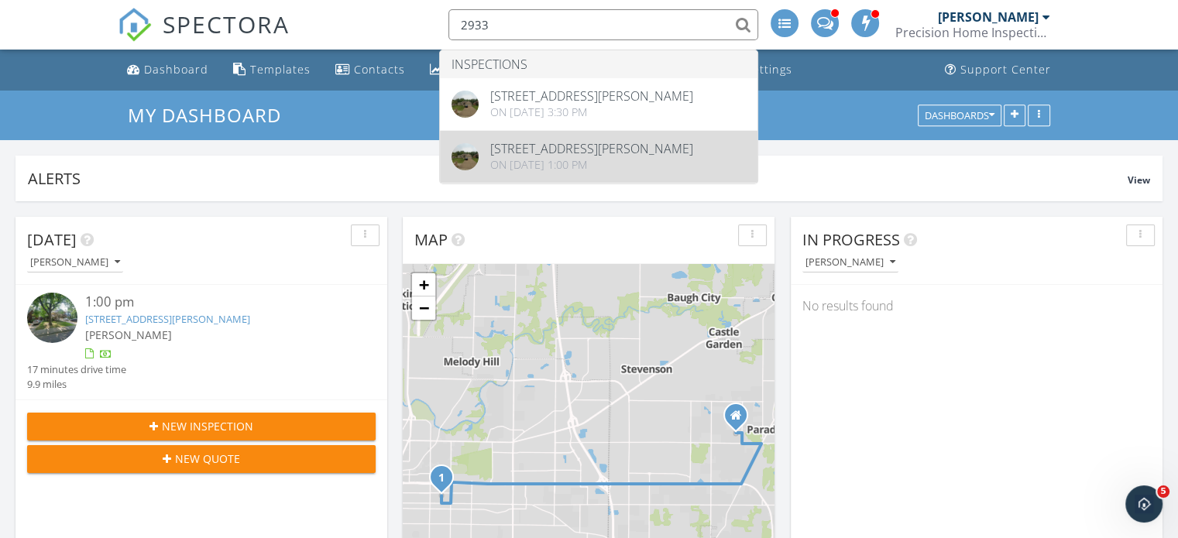
type input "2933"
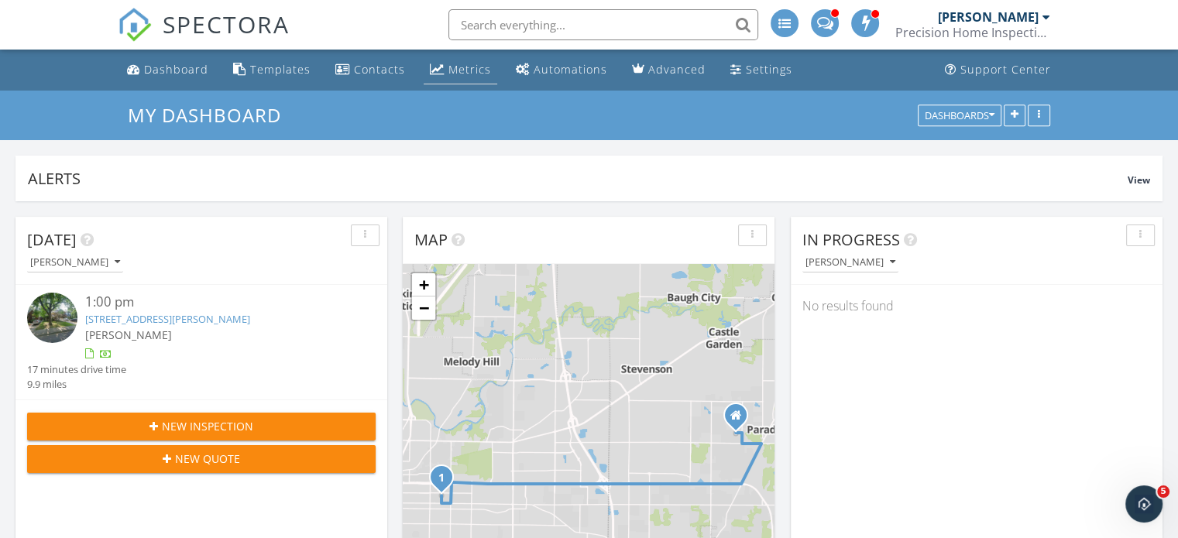
click at [466, 74] on div "Metrics" at bounding box center [469, 69] width 43 height 15
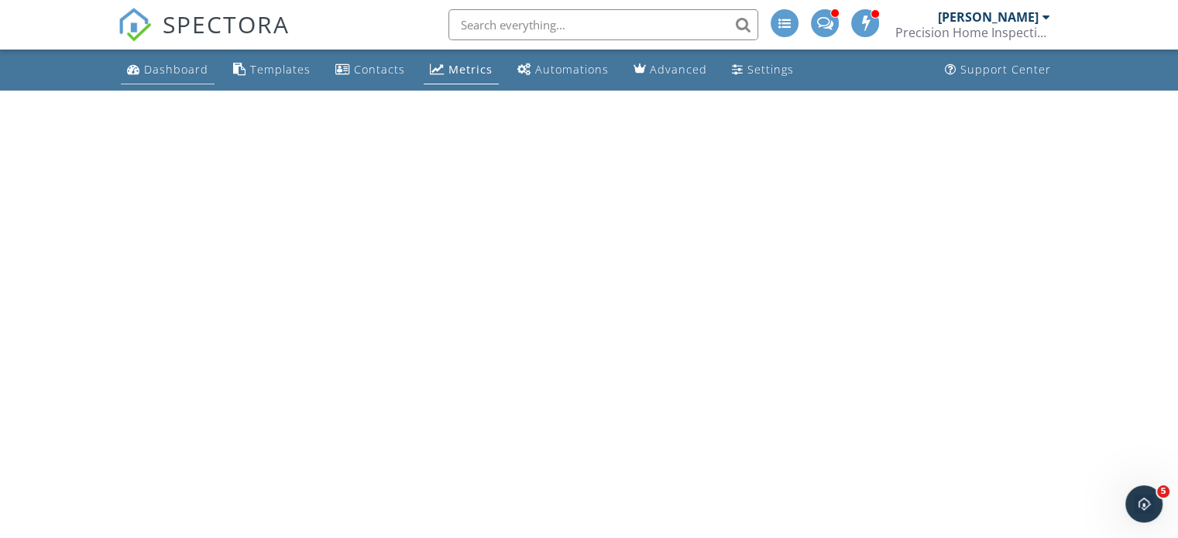
click at [176, 72] on div "Dashboard" at bounding box center [176, 69] width 64 height 15
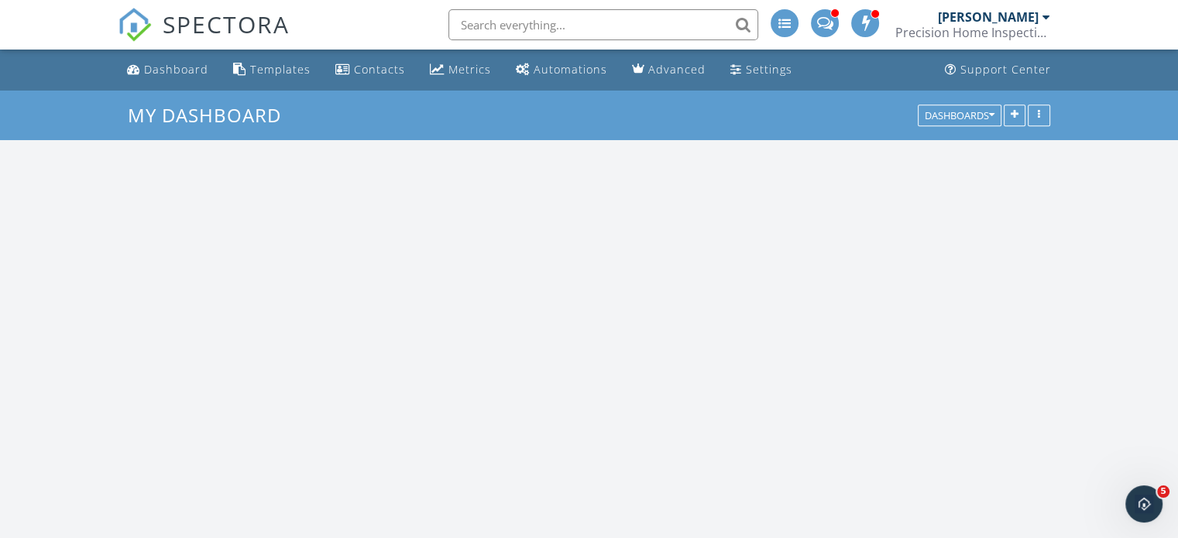
scroll to position [1434, 1202]
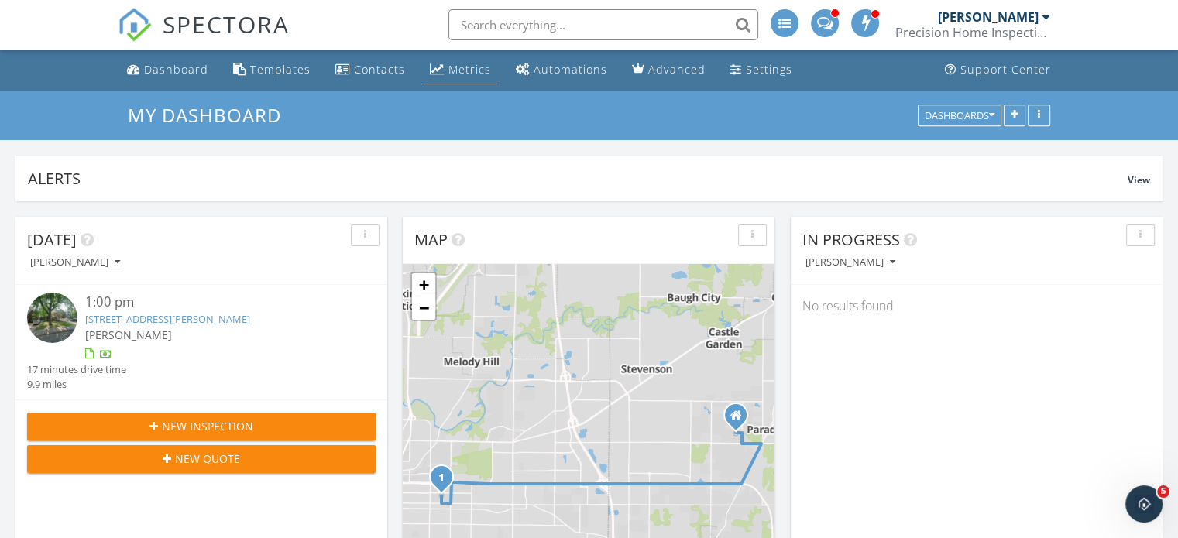
click at [455, 62] on div "Metrics" at bounding box center [469, 69] width 43 height 15
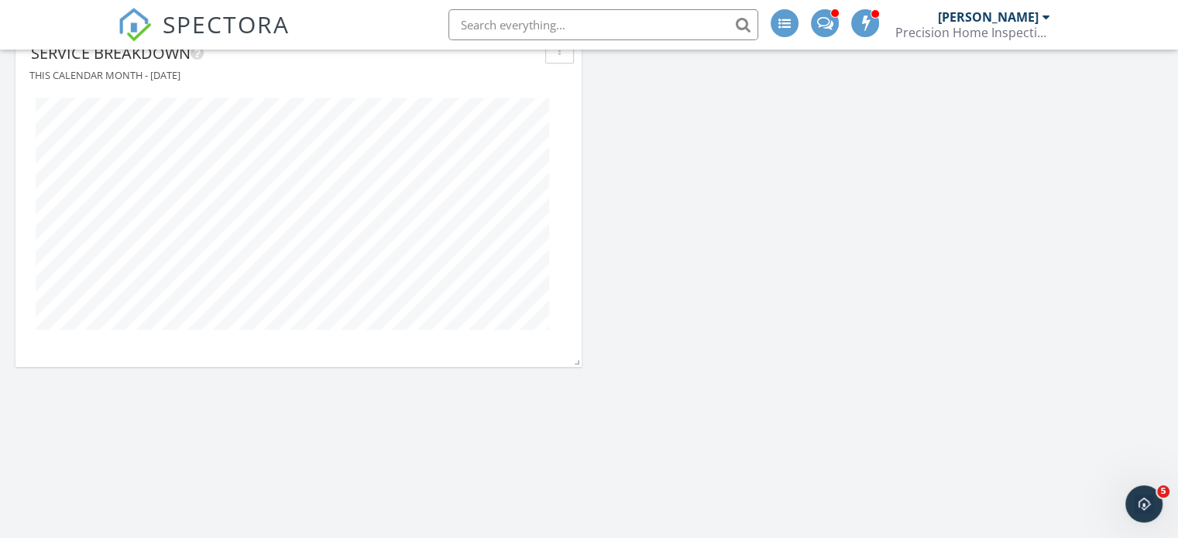
scroll to position [1656, 0]
